Goal: Information Seeking & Learning: Learn about a topic

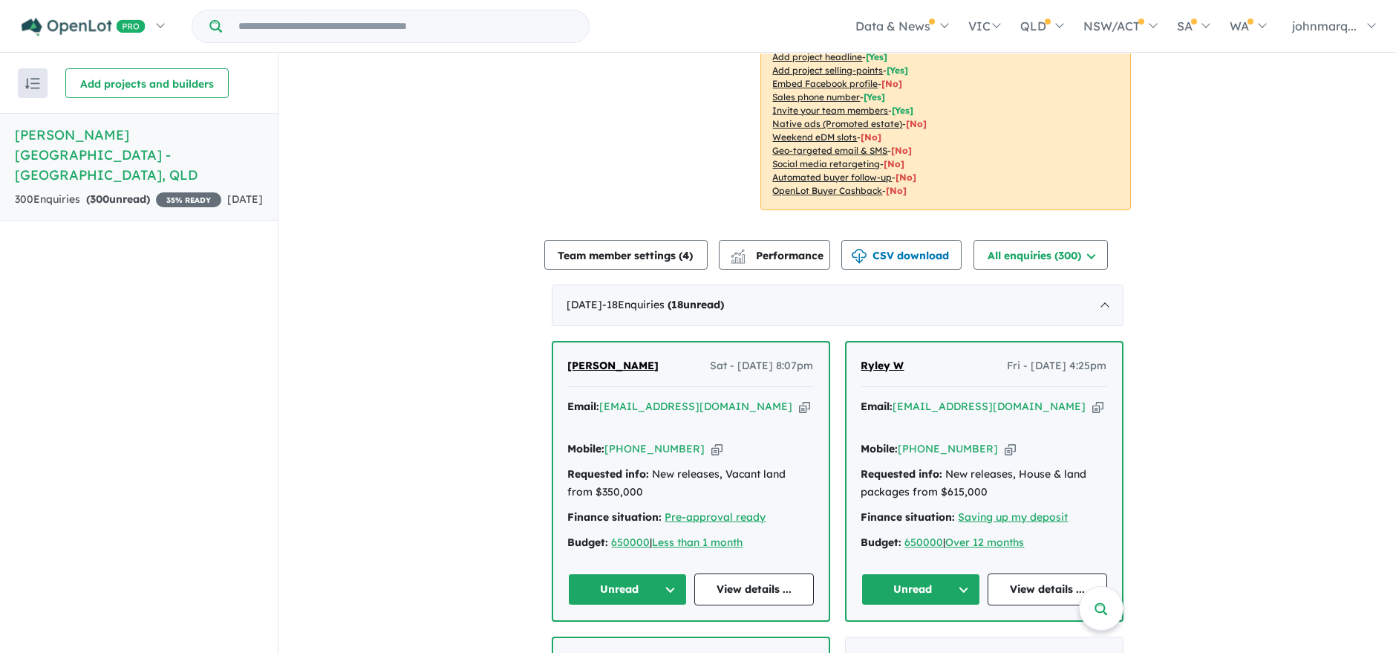
scroll to position [412, 0]
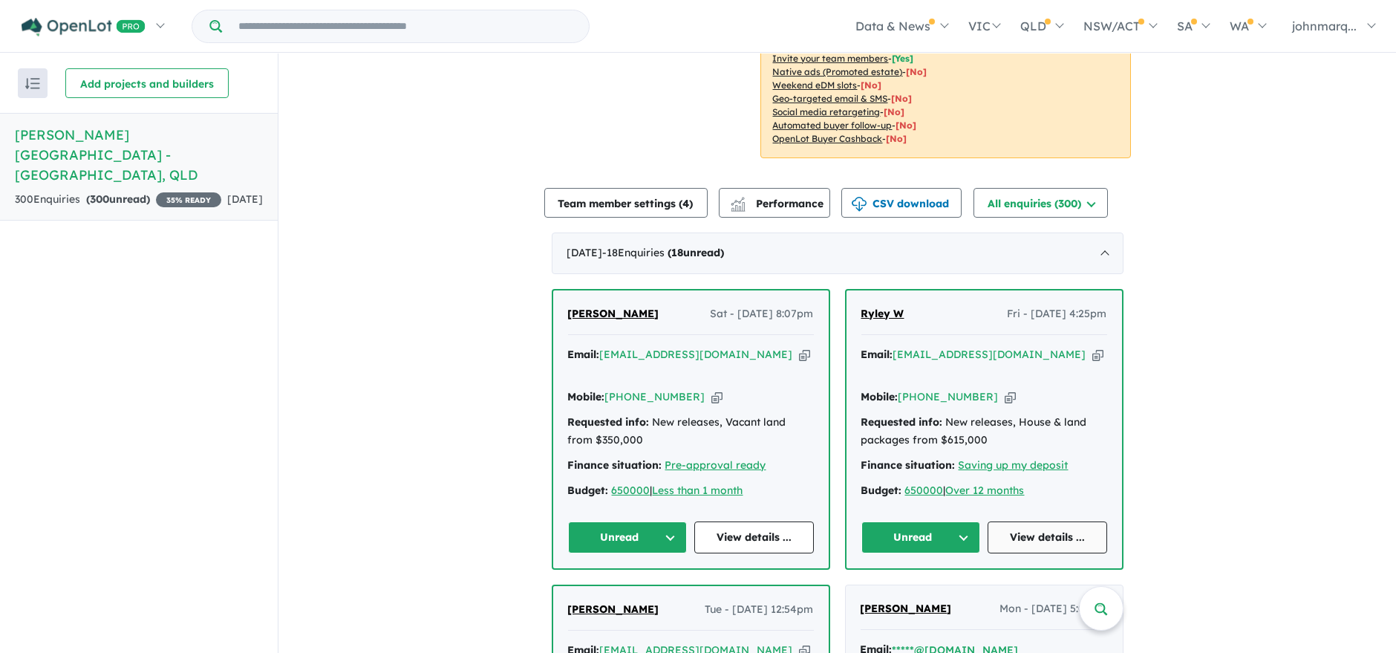
click at [1029, 521] on link "View details ..." at bounding box center [1048, 537] width 120 height 32
click at [723, 521] on link "View details ..." at bounding box center [754, 537] width 120 height 32
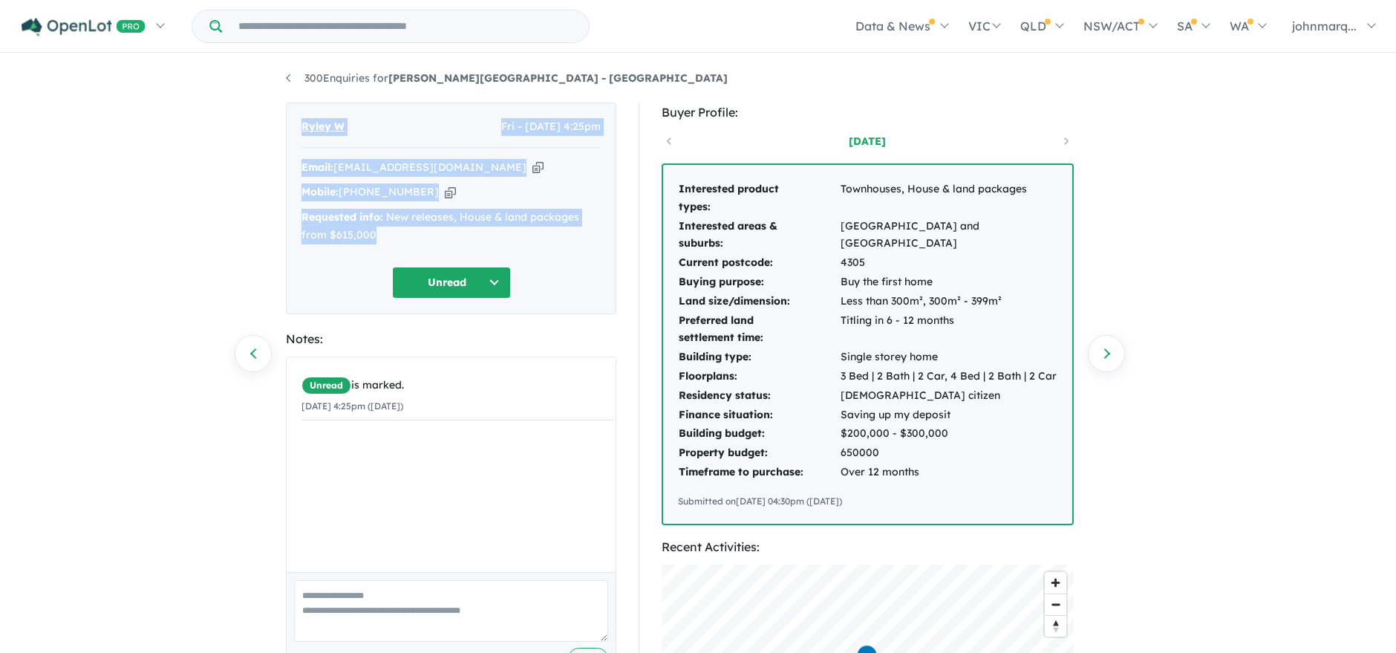
drag, startPoint x: 298, startPoint y: 124, endPoint x: 385, endPoint y: 238, distance: 144.1
click at [385, 238] on div "Ryley W Fri - 26/09/2025, 4:25pm Email: ryleywilson2016@gmail.com Copied! Mobil…" at bounding box center [451, 208] width 330 height 212
copy div "Ryley W Fri - 26/09/2025, 4:25pm Email: ryleywilson2016@gmail.com Copied! Mobil…"
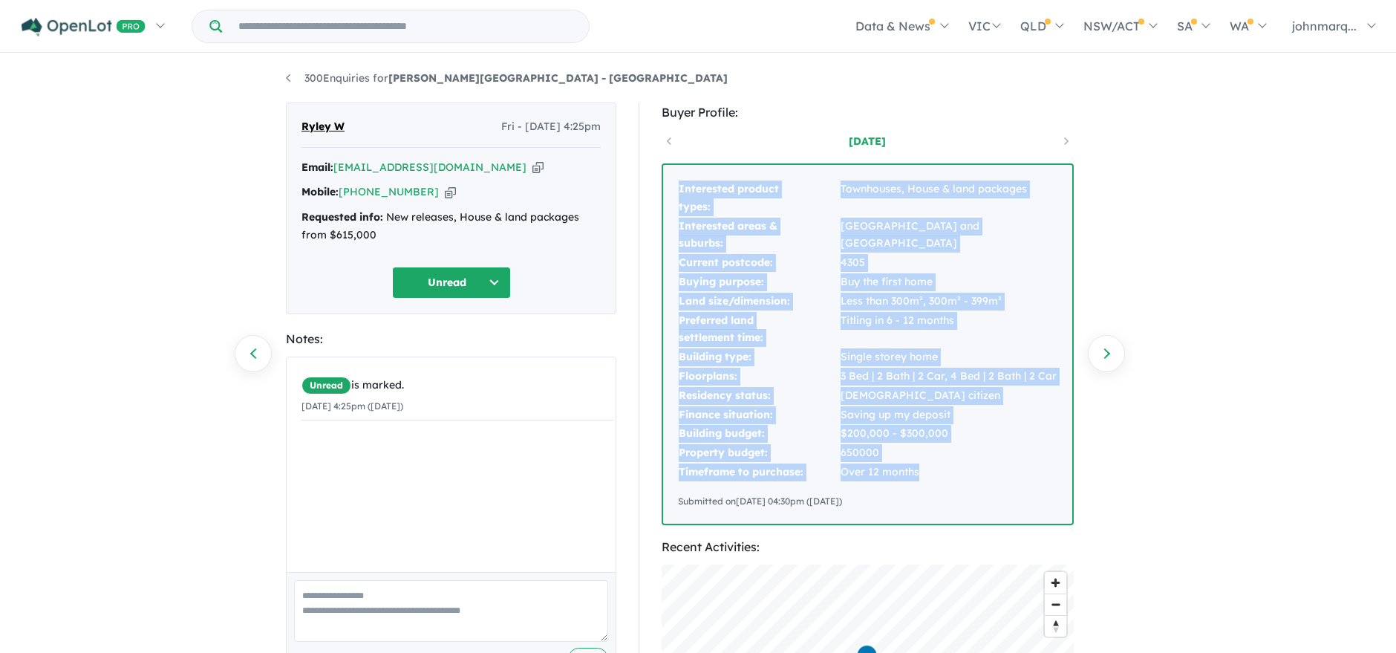
drag, startPoint x: 679, startPoint y: 189, endPoint x: 926, endPoint y: 474, distance: 376.9
click at [926, 474] on tbody "Interested product types: Townhouses, House & land packages Interested areas & …" at bounding box center [868, 331] width 380 height 302
copy tbody "Interested product types: Townhouses, House & land packages Interested areas & …"
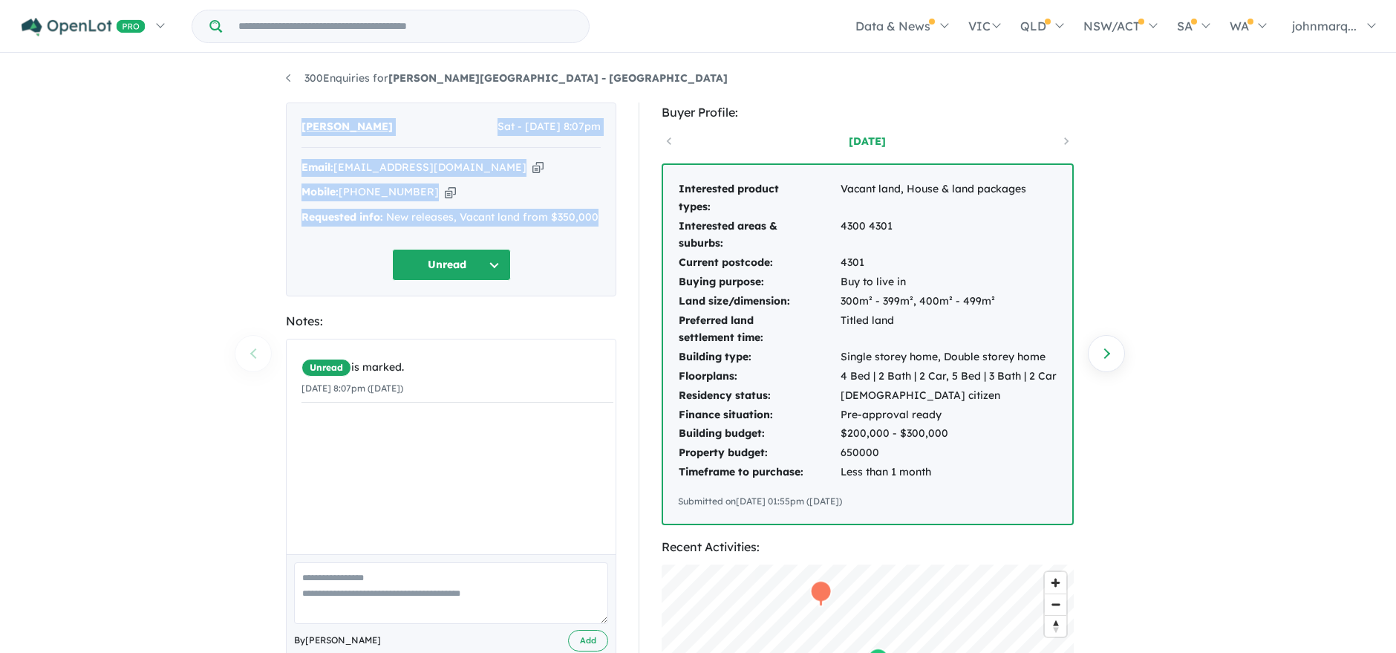
drag, startPoint x: 299, startPoint y: 125, endPoint x: 597, endPoint y: 220, distance: 312.6
click at [597, 220] on div "[PERSON_NAME] Sat - [DATE] 8:07pm Email: [EMAIL_ADDRESS][DOMAIN_NAME] Copied! M…" at bounding box center [451, 199] width 330 height 194
copy div "[PERSON_NAME] Sat - [DATE] 8:07pm Email: [EMAIL_ADDRESS][DOMAIN_NAME] Copied! M…"
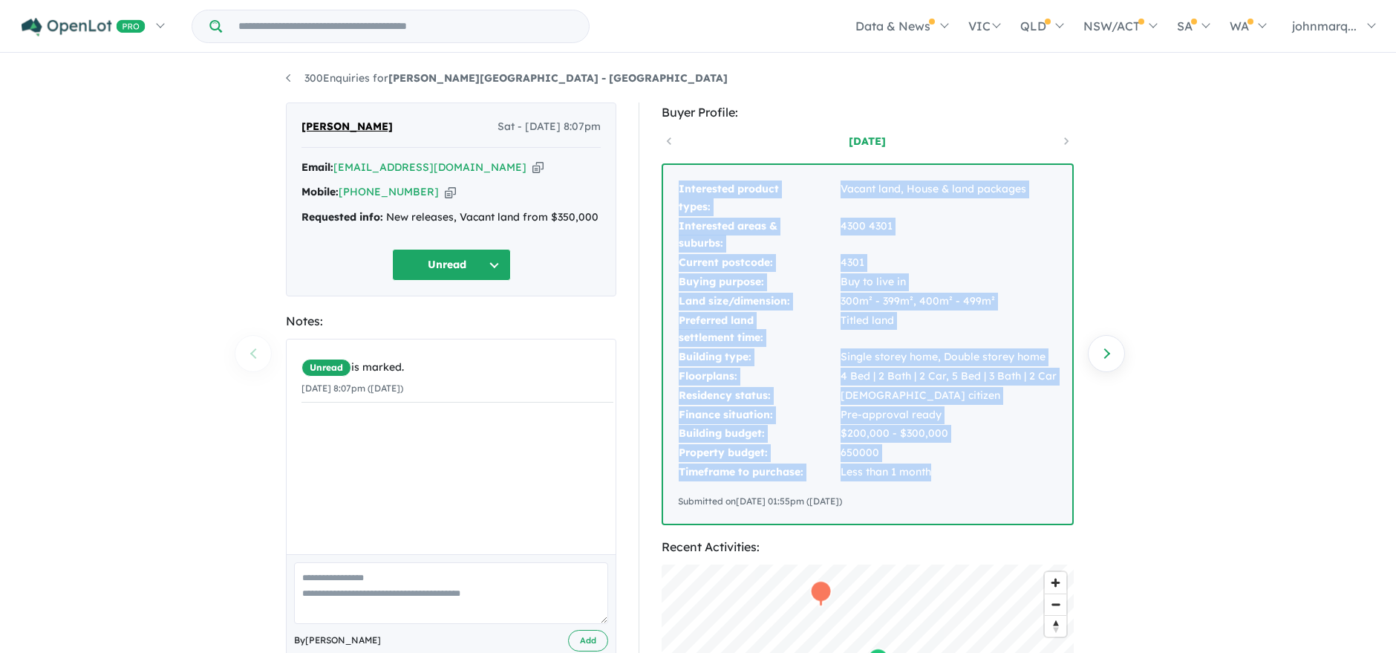
drag, startPoint x: 679, startPoint y: 186, endPoint x: 948, endPoint y: 476, distance: 396.2
click at [948, 476] on tbody "Interested product types: Vacant land, House & land packages Interested areas &…" at bounding box center [868, 331] width 380 height 302
copy tbody "Interested product types: Vacant land, House & land packages Interested areas &…"
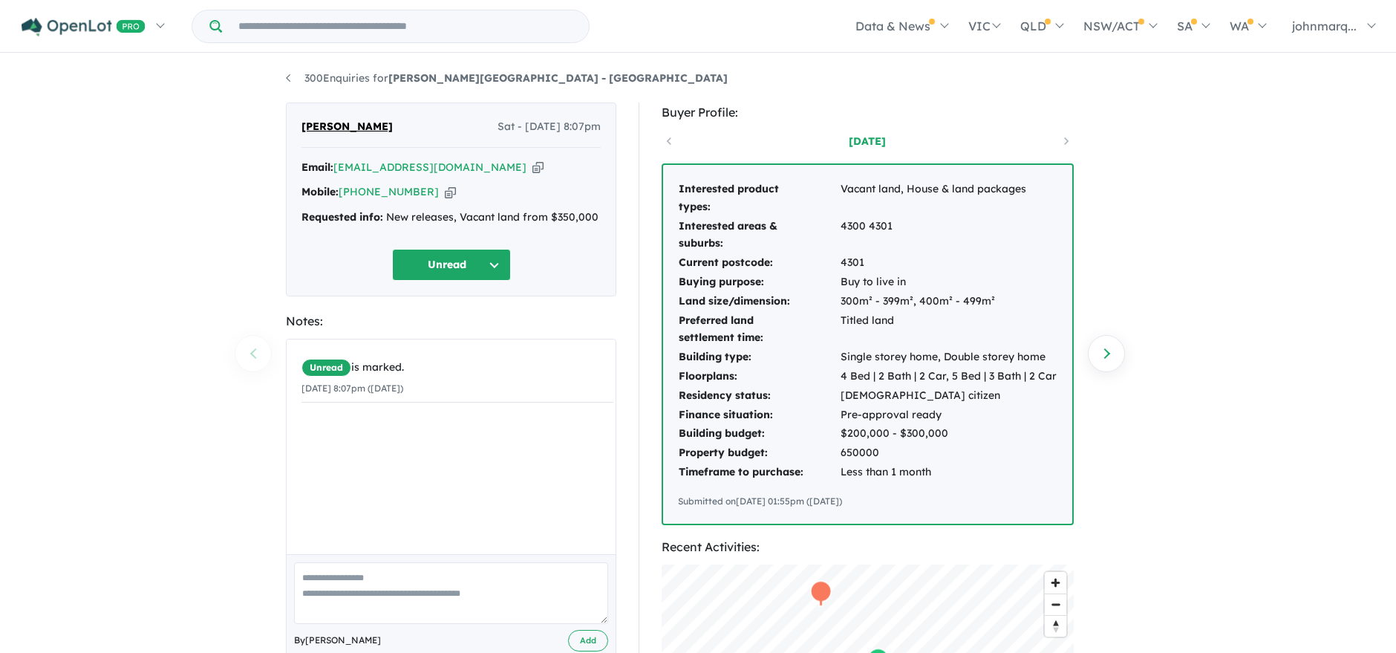
click at [1231, 270] on div "300 Enquiries for [PERSON_NAME][GEOGRAPHIC_DATA] - [GEOGRAPHIC_DATA] Previous e…" at bounding box center [698, 355] width 1396 height 600
